Goal: Find specific page/section: Find specific page/section

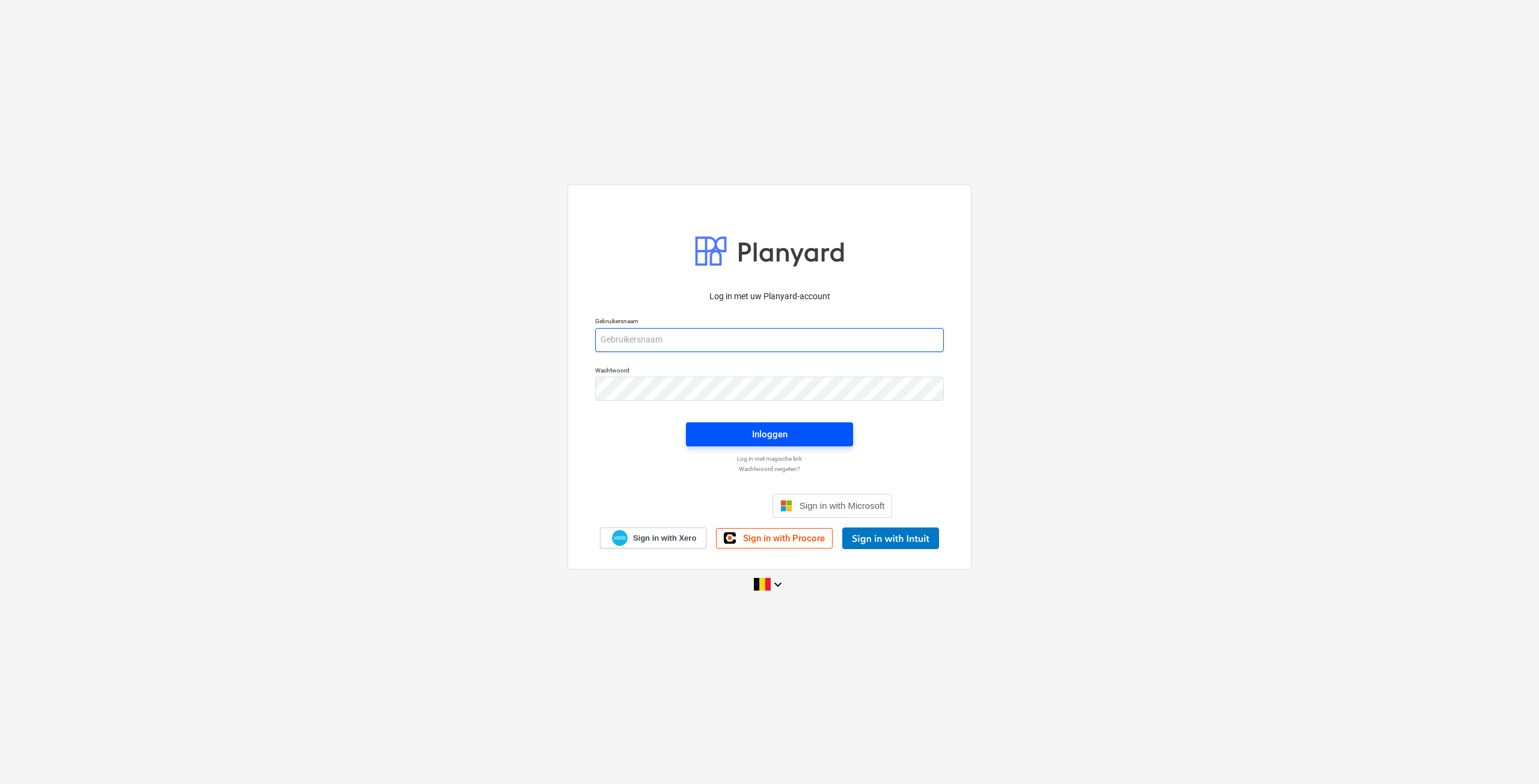
type input "saartje@hkvm.be"
click at [728, 432] on span "Inloggen" at bounding box center [769, 434] width 138 height 16
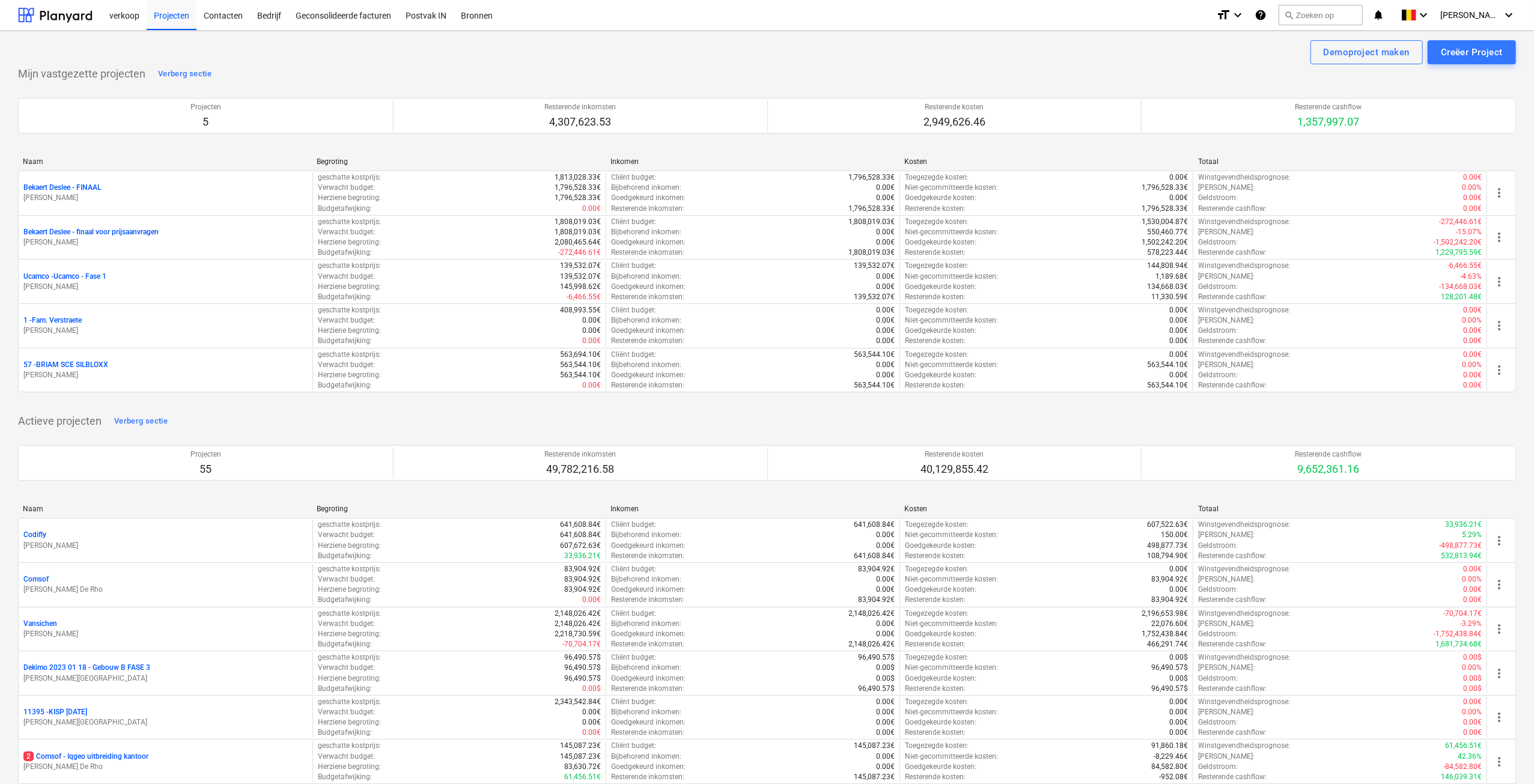
click at [81, 235] on p "Bekaert Deslee - finaal voor prijsaanvragen" at bounding box center [91, 232] width 135 height 10
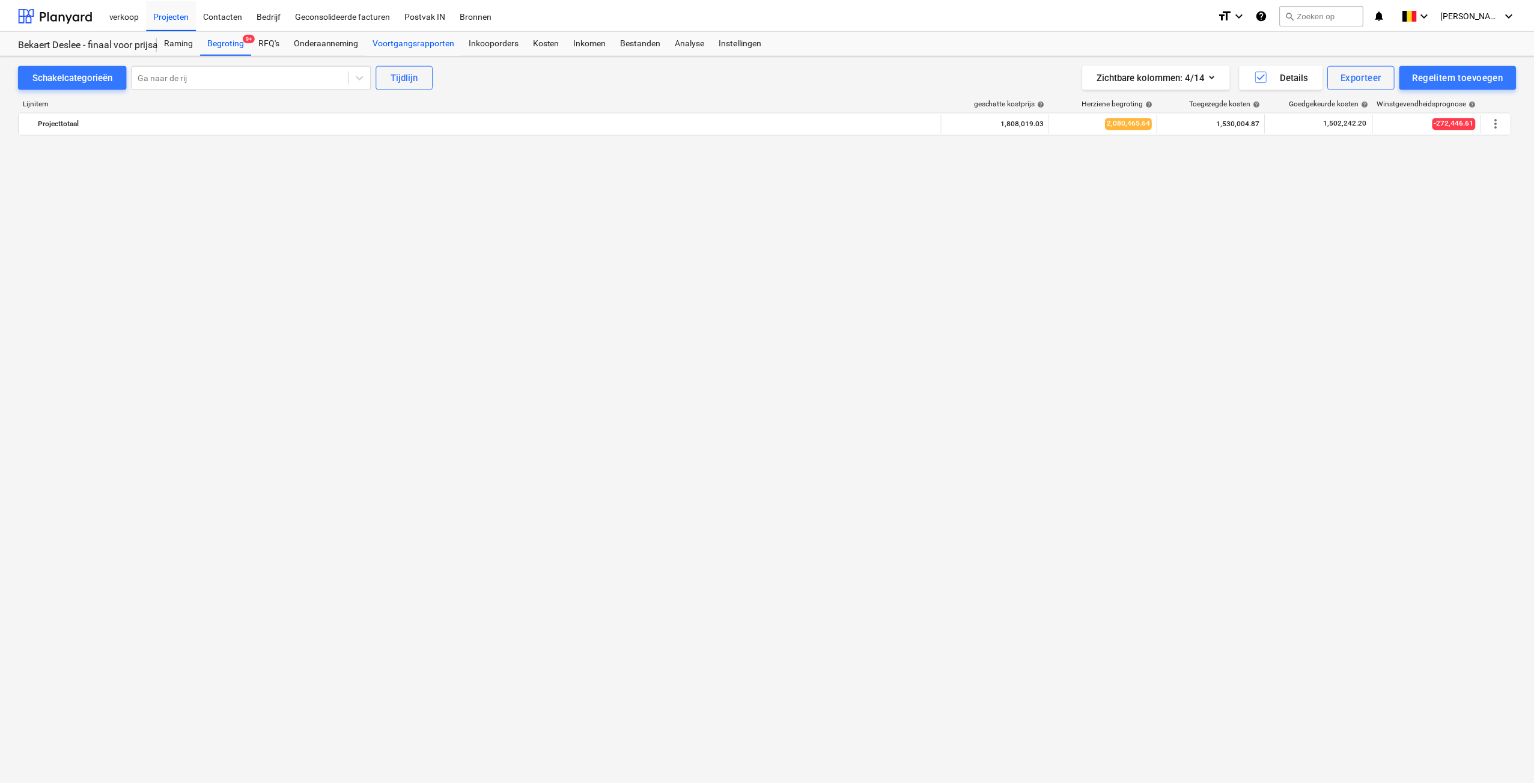
scroll to position [3010, 0]
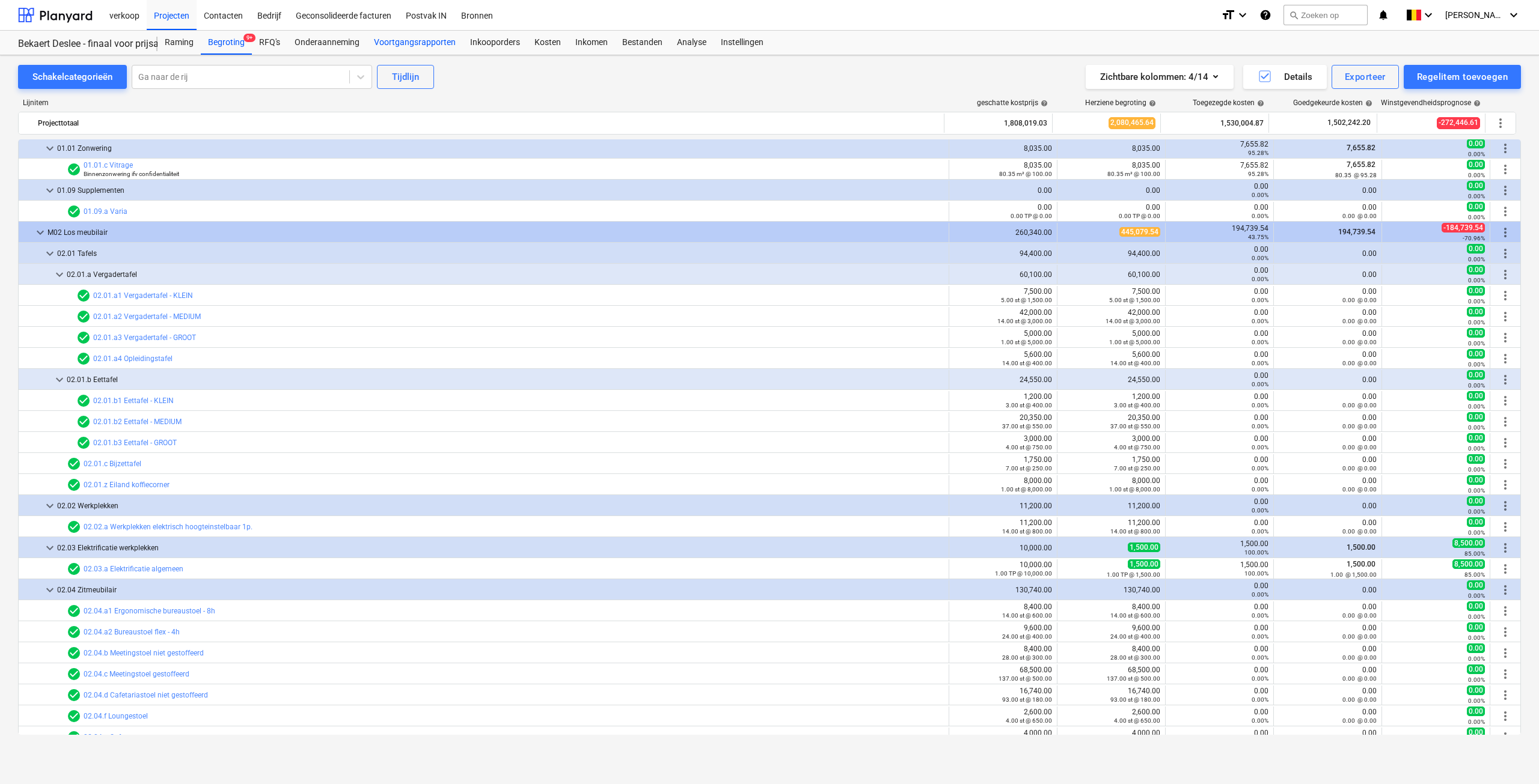
click at [404, 42] on div "Voortgangsrapporten" at bounding box center [414, 42] width 96 height 24
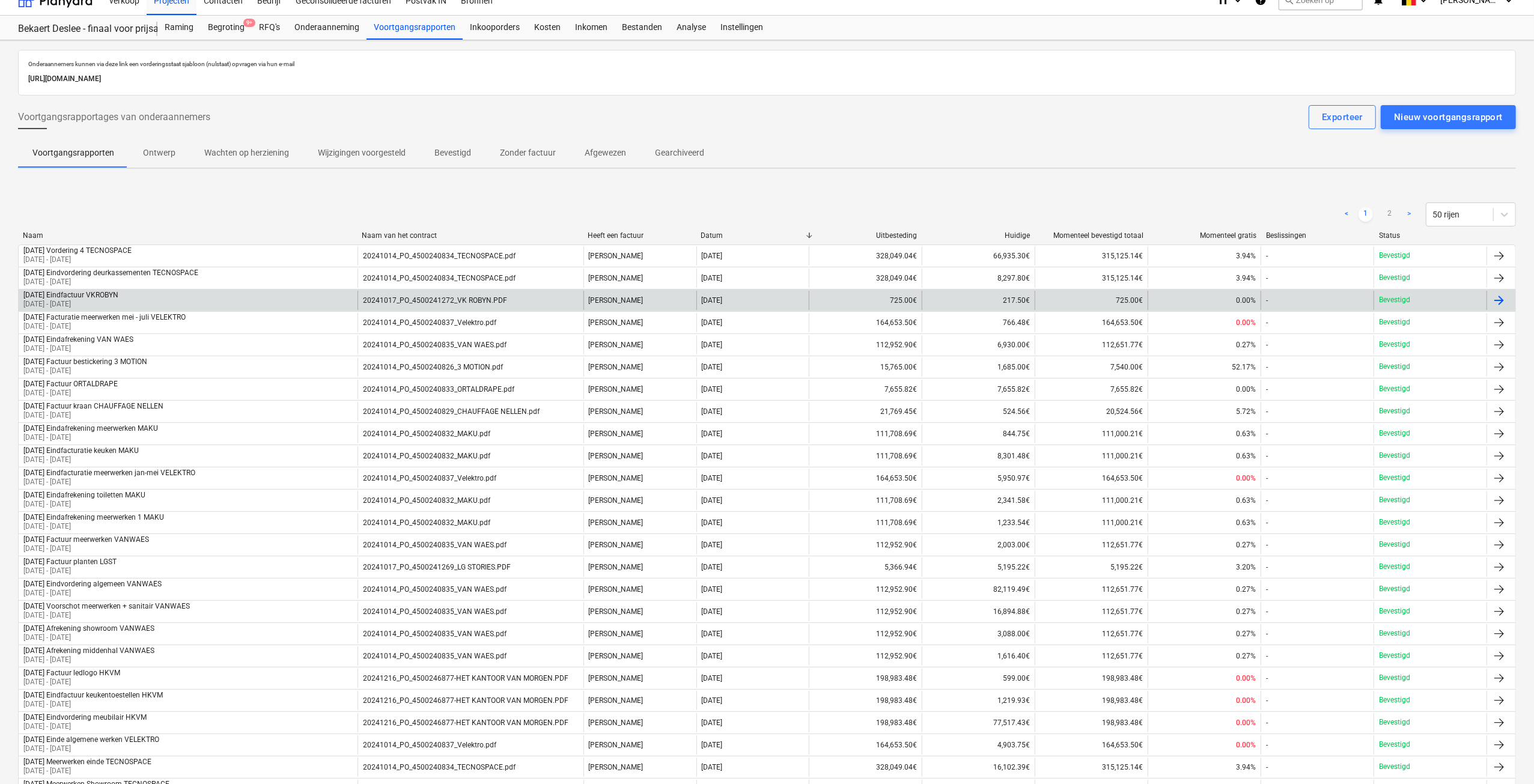
scroll to position [60, 0]
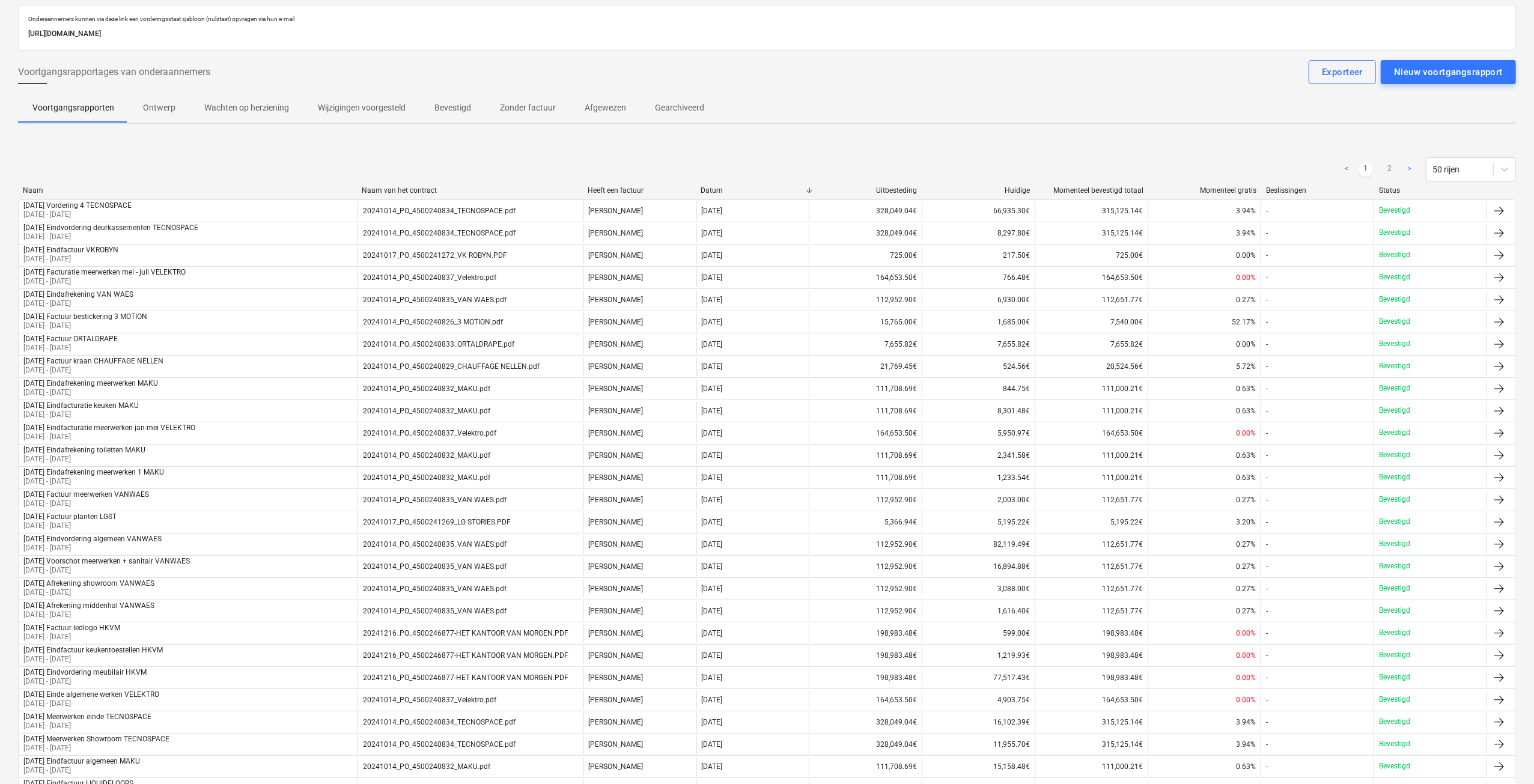
click at [1407, 168] on link ">" at bounding box center [1408, 169] width 15 height 15
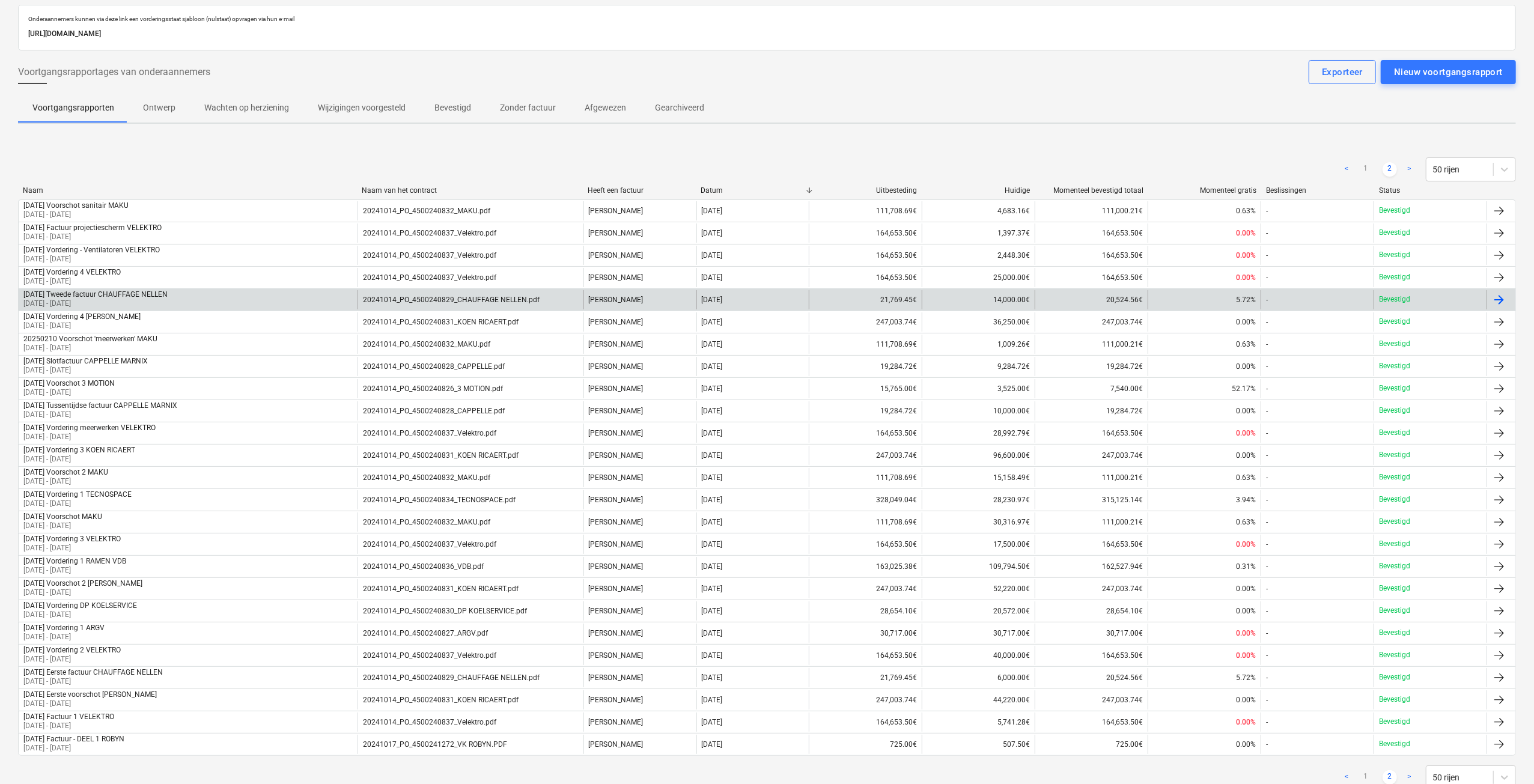
scroll to position [93, 0]
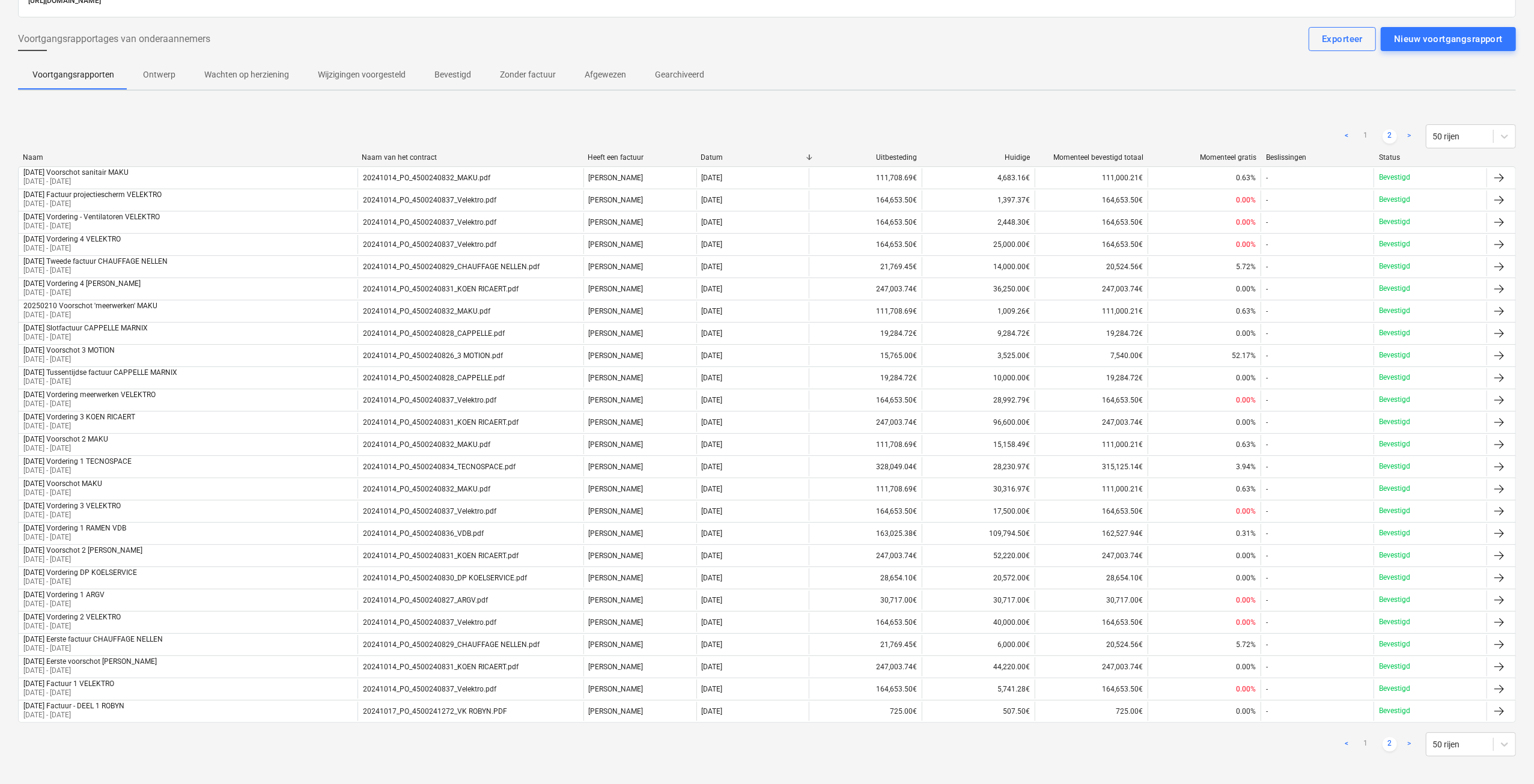
click at [1346, 133] on link "<" at bounding box center [1346, 136] width 15 height 15
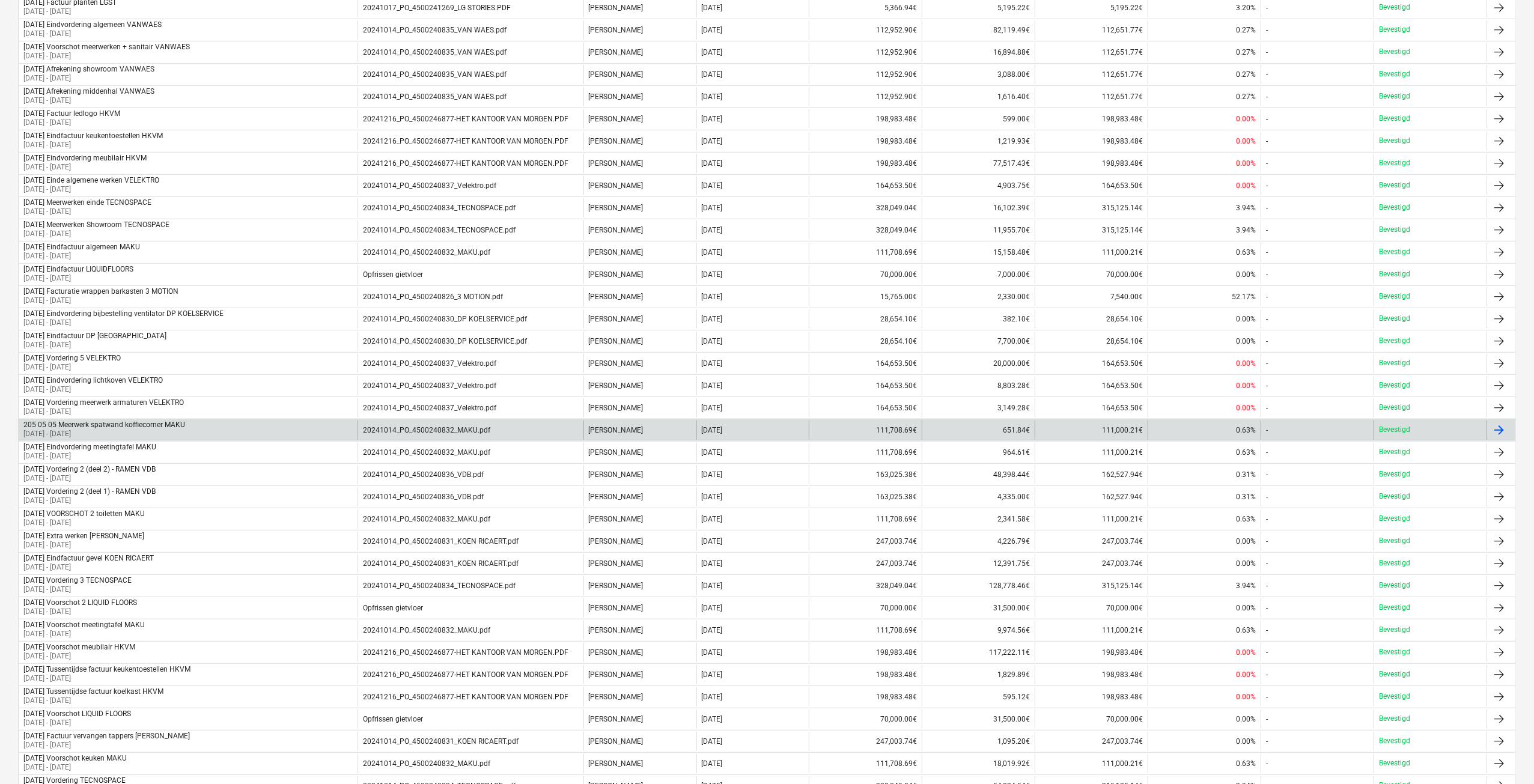
scroll to position [644, 0]
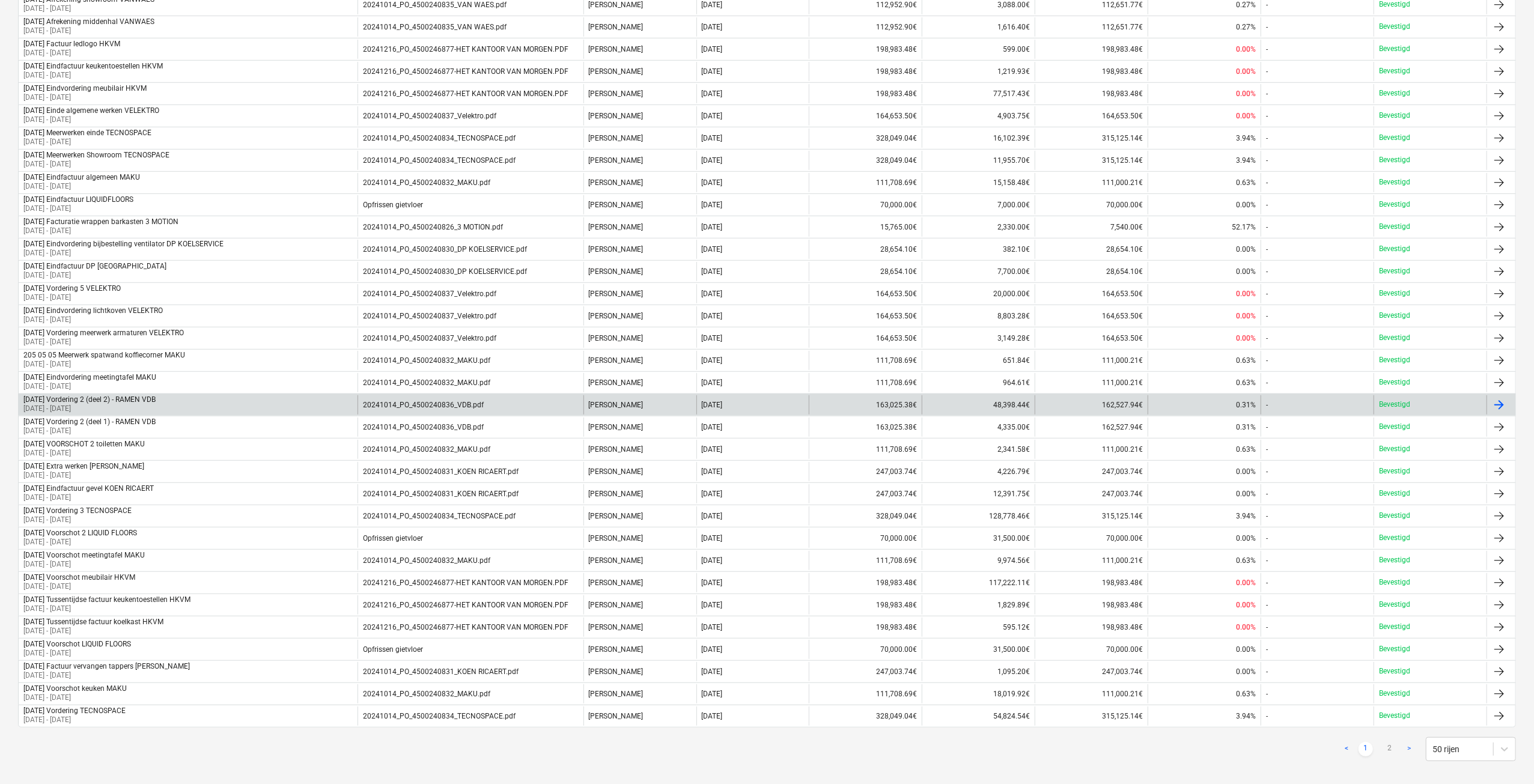
click at [421, 401] on div "20241014_PO_4500240836_VDB.pdf" at bounding box center [423, 405] width 121 height 8
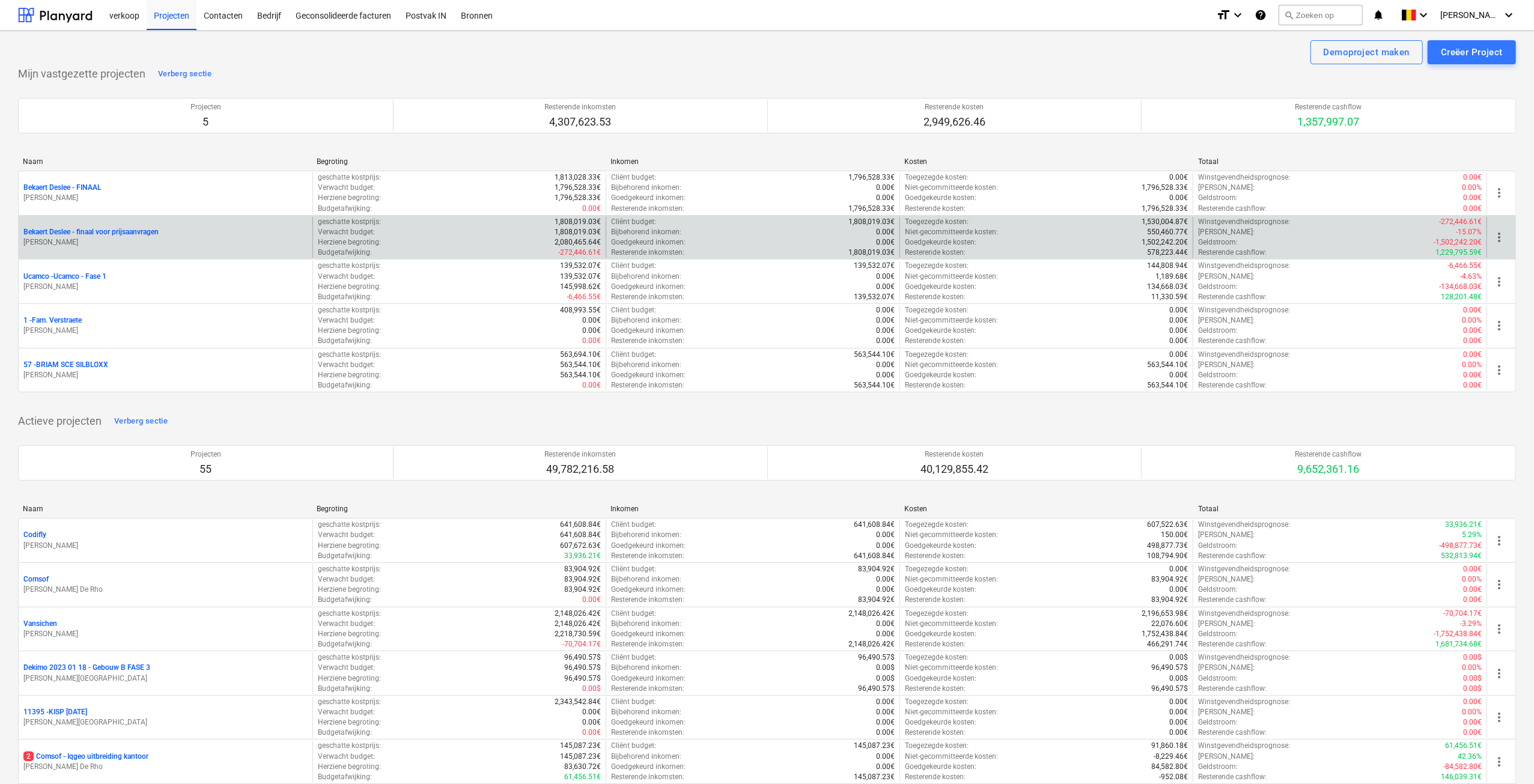
click at [155, 237] on p "[PERSON_NAME]" at bounding box center [166, 242] width 284 height 10
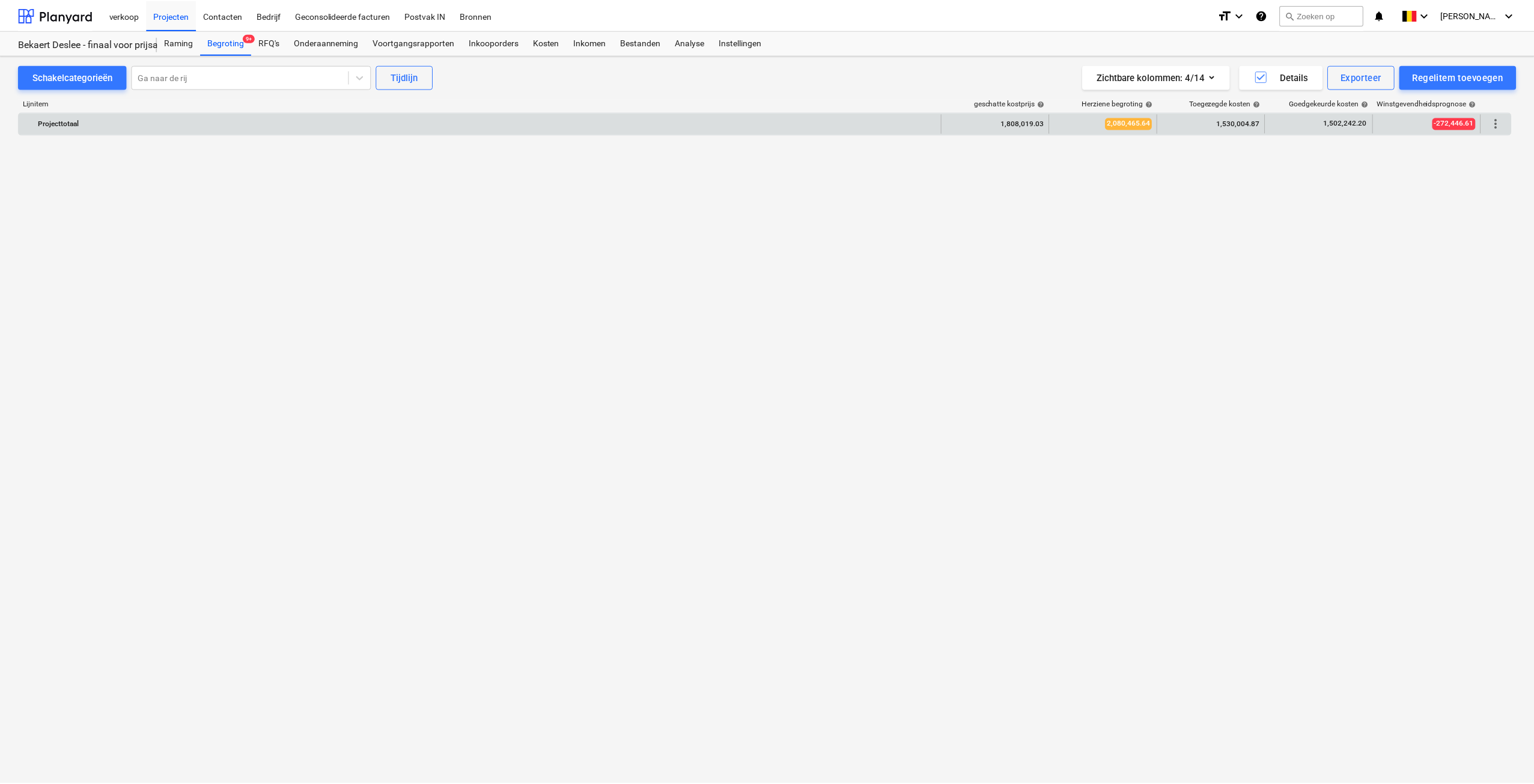
scroll to position [3010, 0]
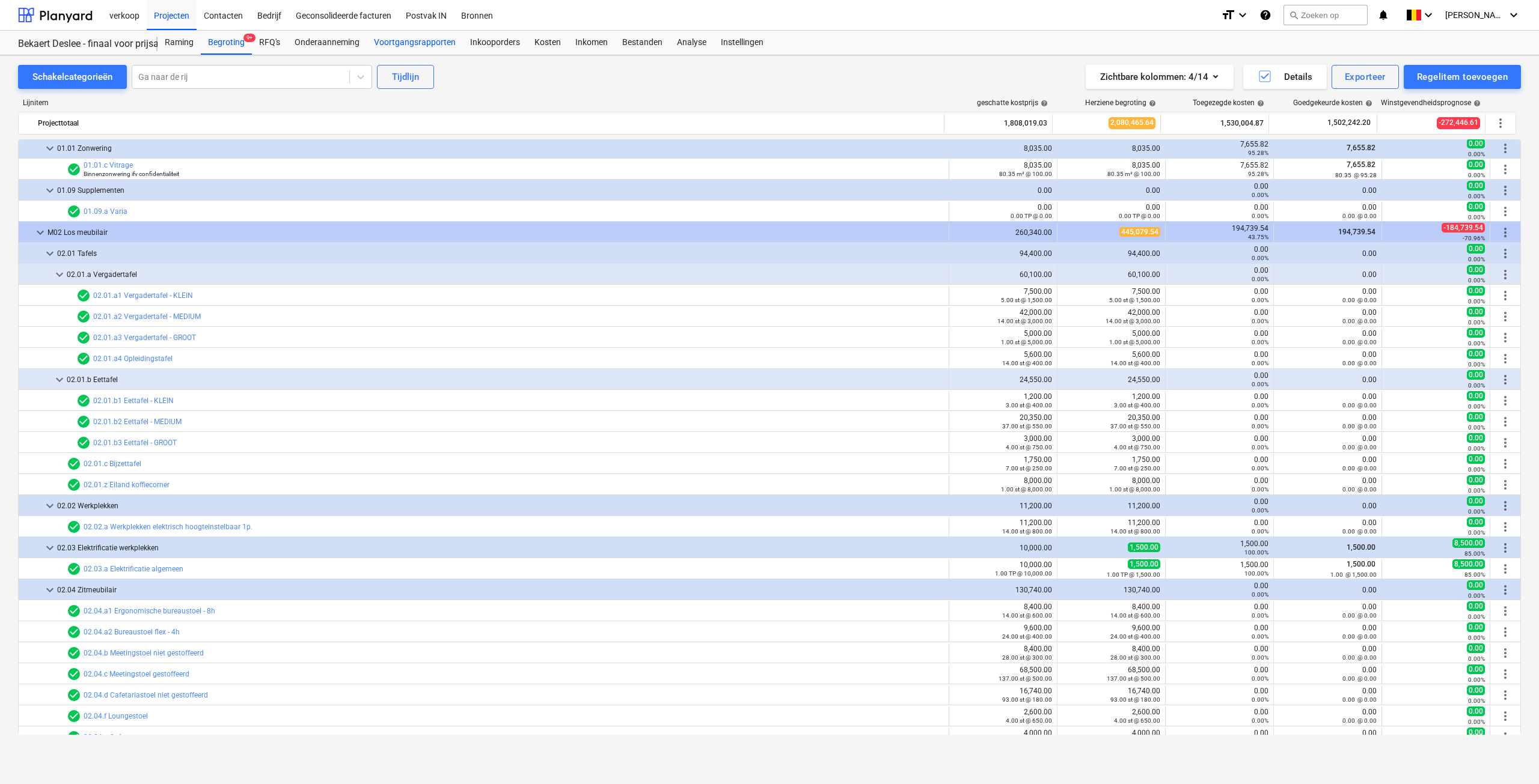
click at [422, 46] on div "Voortgangsrapporten" at bounding box center [414, 42] width 96 height 24
